Goal: Information Seeking & Learning: Learn about a topic

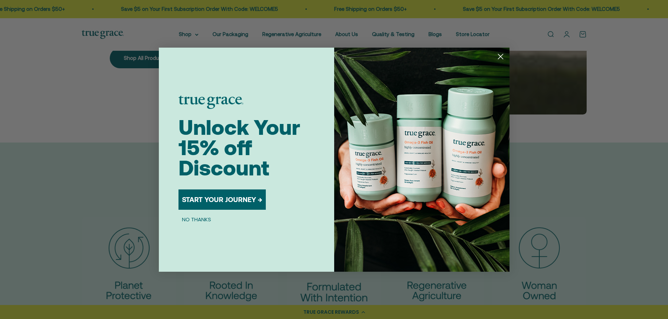
scroll to position [1542, 0]
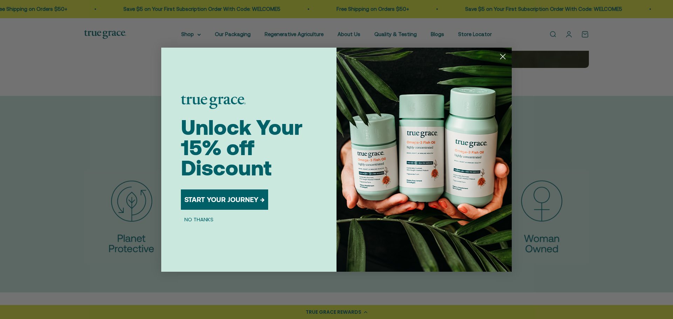
click at [504, 57] on circle "Close dialog" at bounding box center [503, 56] width 12 height 12
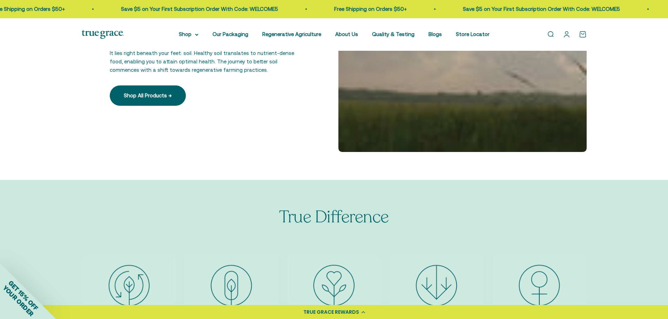
scroll to position [1442, 0]
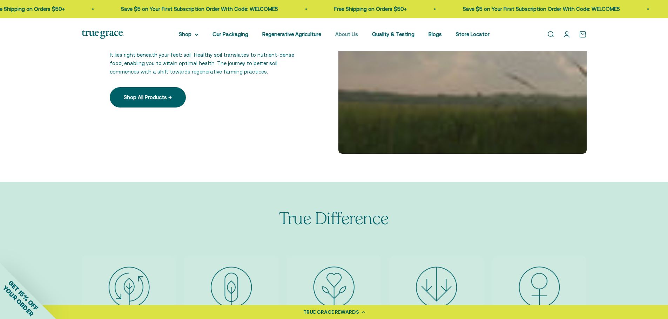
click at [348, 33] on link "About Us" at bounding box center [346, 34] width 23 height 6
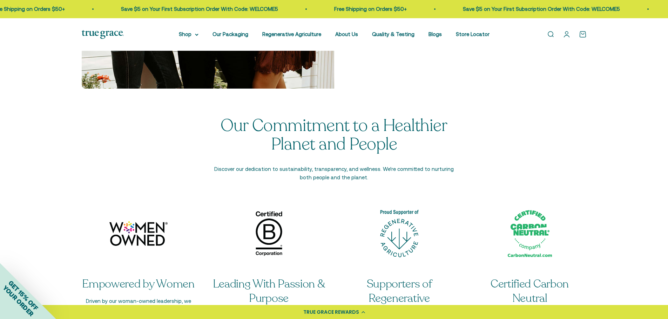
scroll to position [1192, 0]
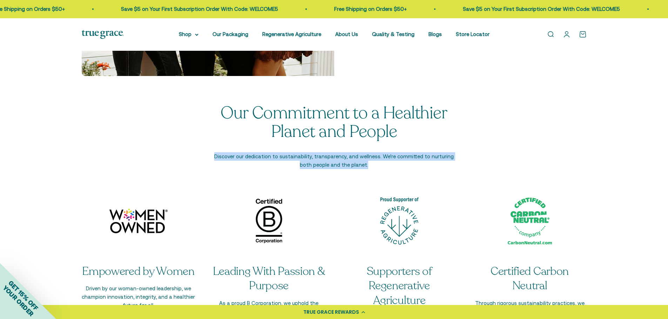
drag, startPoint x: 213, startPoint y: 157, endPoint x: 363, endPoint y: 165, distance: 149.5
click at [364, 165] on p "Discover our dedication to sustainability, transparency, and wellness. We're co…" at bounding box center [333, 160] width 245 height 17
copy p "Discover our dedication to sustainability, transparency, and wellness. We're co…"
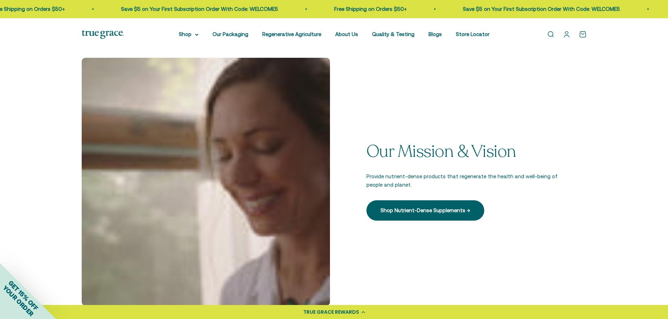
scroll to position [0, 0]
